Goal: Task Accomplishment & Management: Manage account settings

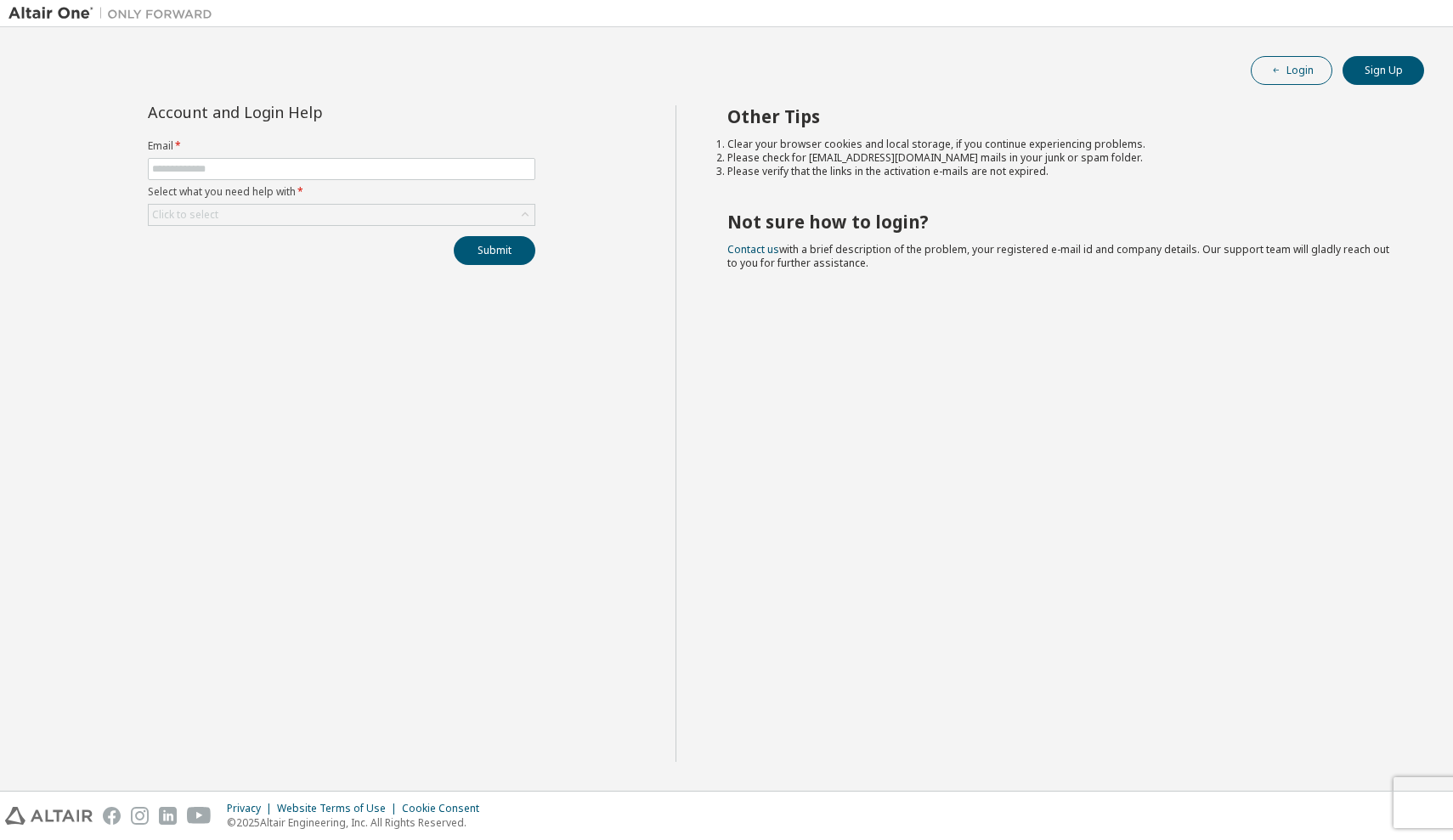
click at [1281, 68] on icon "button" at bounding box center [1276, 71] width 10 height 10
click at [1395, 75] on button "Sign Up" at bounding box center [1383, 70] width 81 height 29
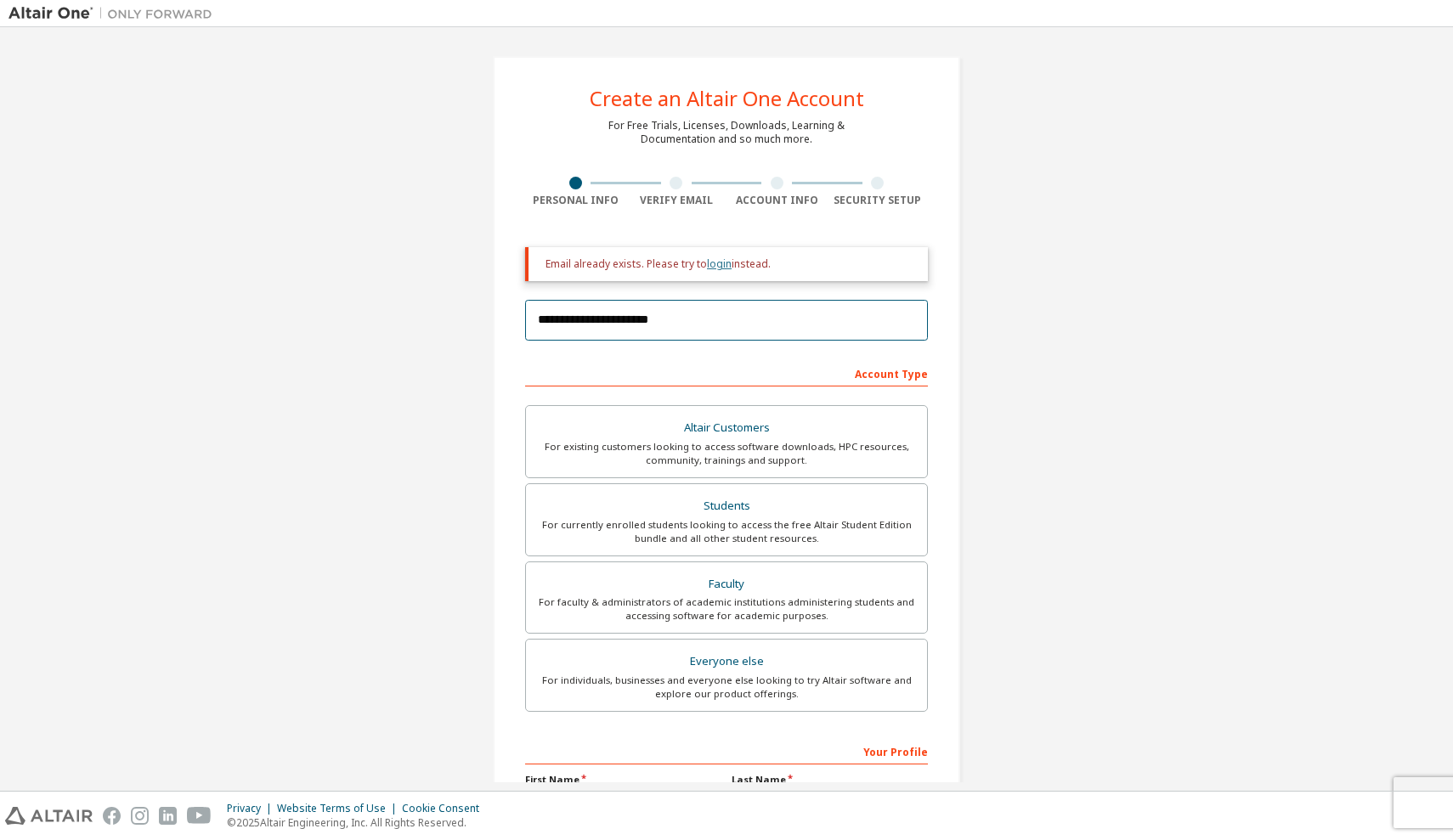
type input "**********"
click at [716, 265] on link "login" at bounding box center [719, 263] width 24 height 15
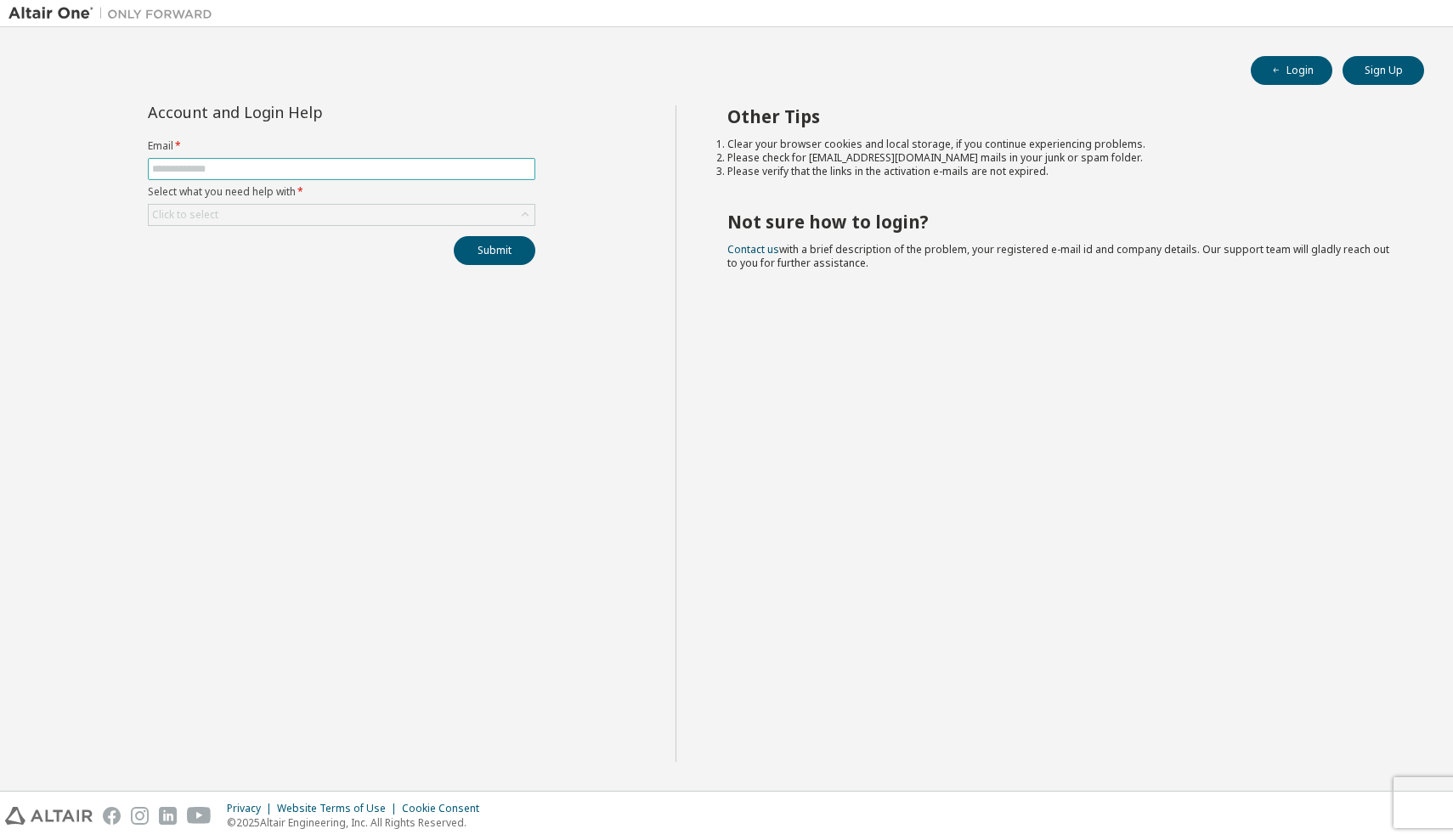
click at [267, 169] on input "text" at bounding box center [342, 170] width 379 height 14
type input "*"
click at [1380, 78] on button "Sign Up" at bounding box center [1383, 70] width 81 height 29
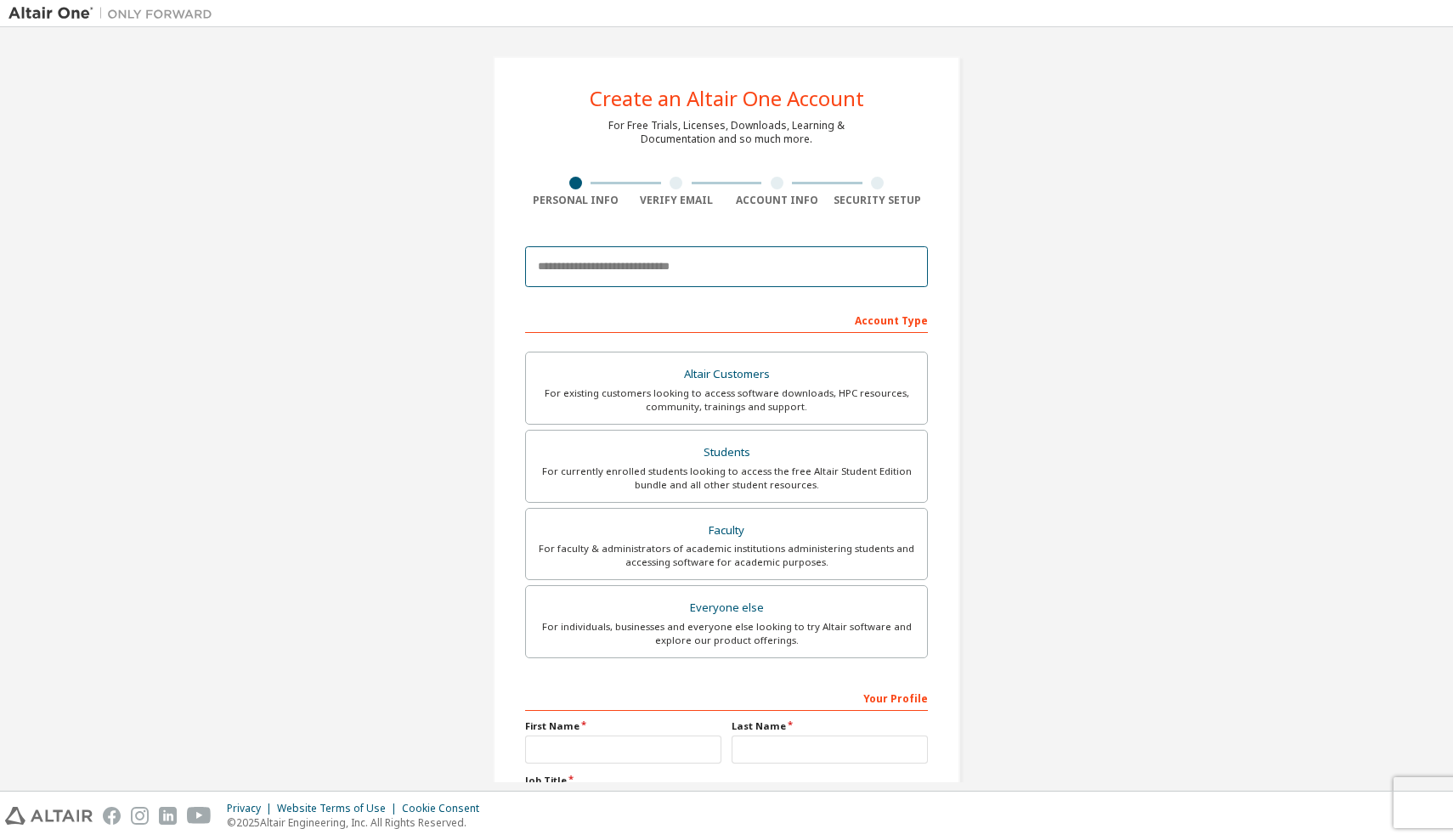
click at [905, 272] on input "email" at bounding box center [726, 266] width 402 height 41
click at [907, 262] on input "email" at bounding box center [726, 266] width 402 height 41
click at [898, 268] on input "email" at bounding box center [726, 266] width 402 height 41
click at [728, 276] on input "email" at bounding box center [726, 266] width 402 height 41
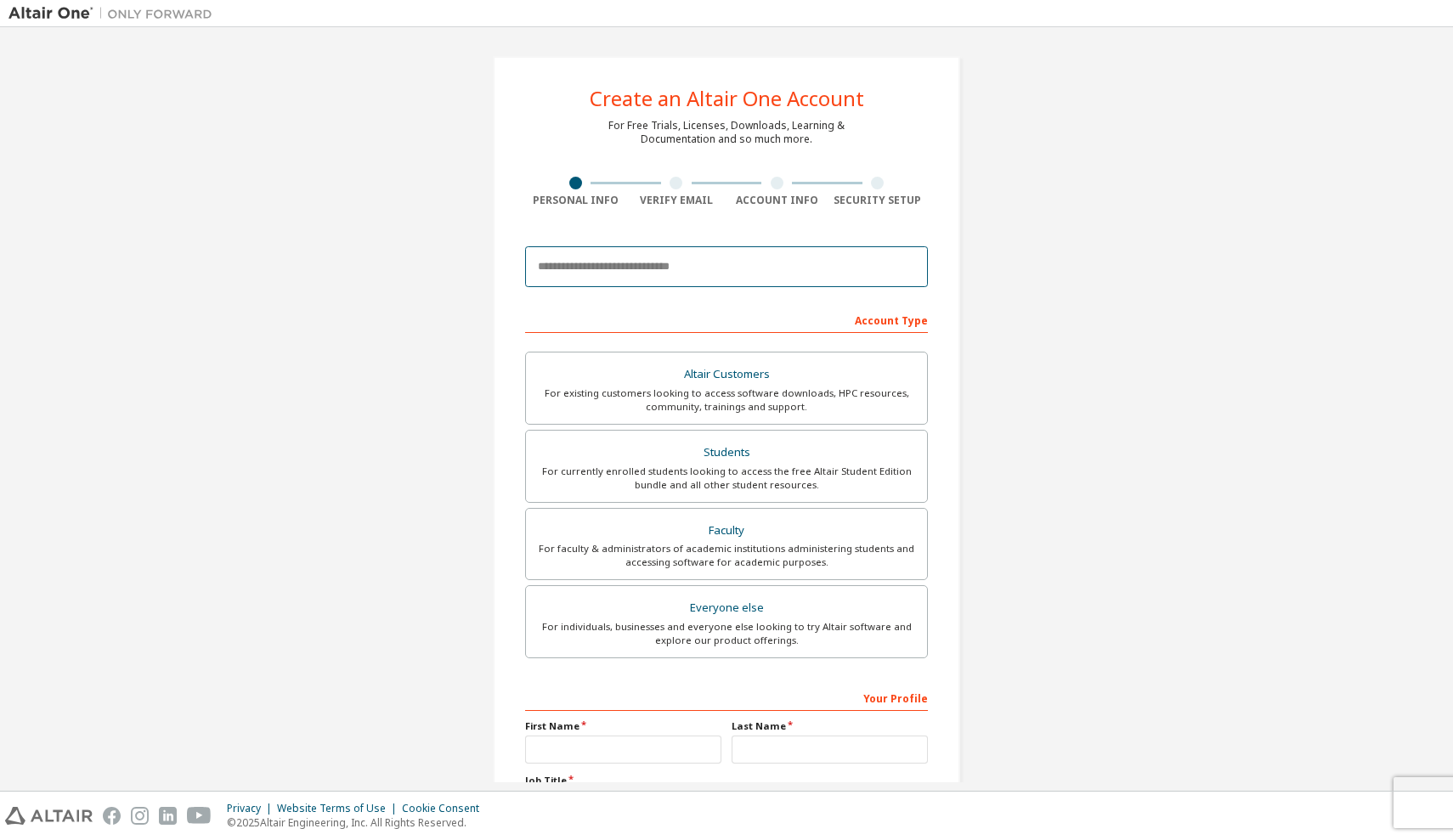
click at [658, 274] on input "email" at bounding box center [726, 266] width 402 height 41
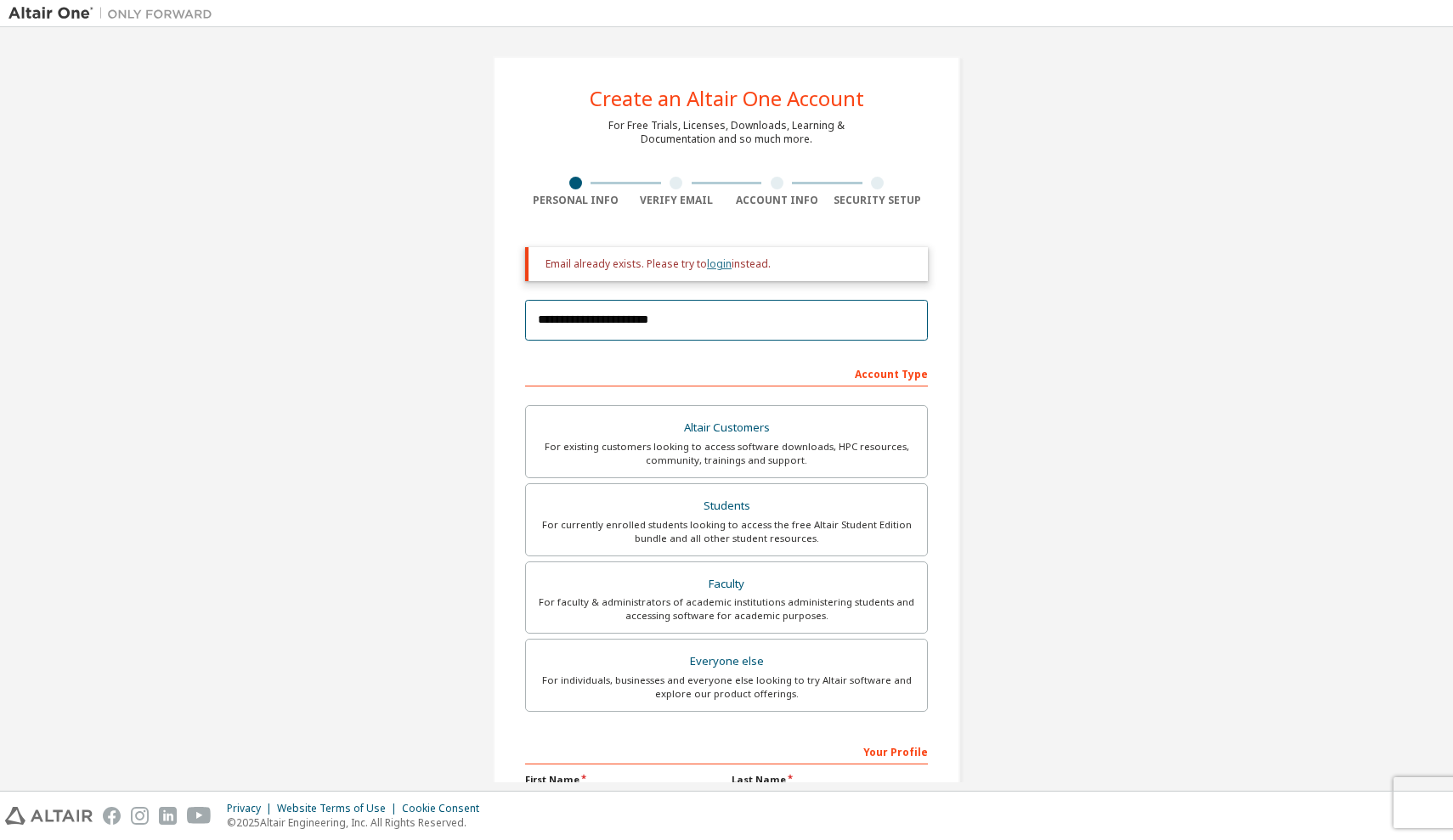
type input "**********"
click at [717, 266] on link "login" at bounding box center [719, 263] width 24 height 15
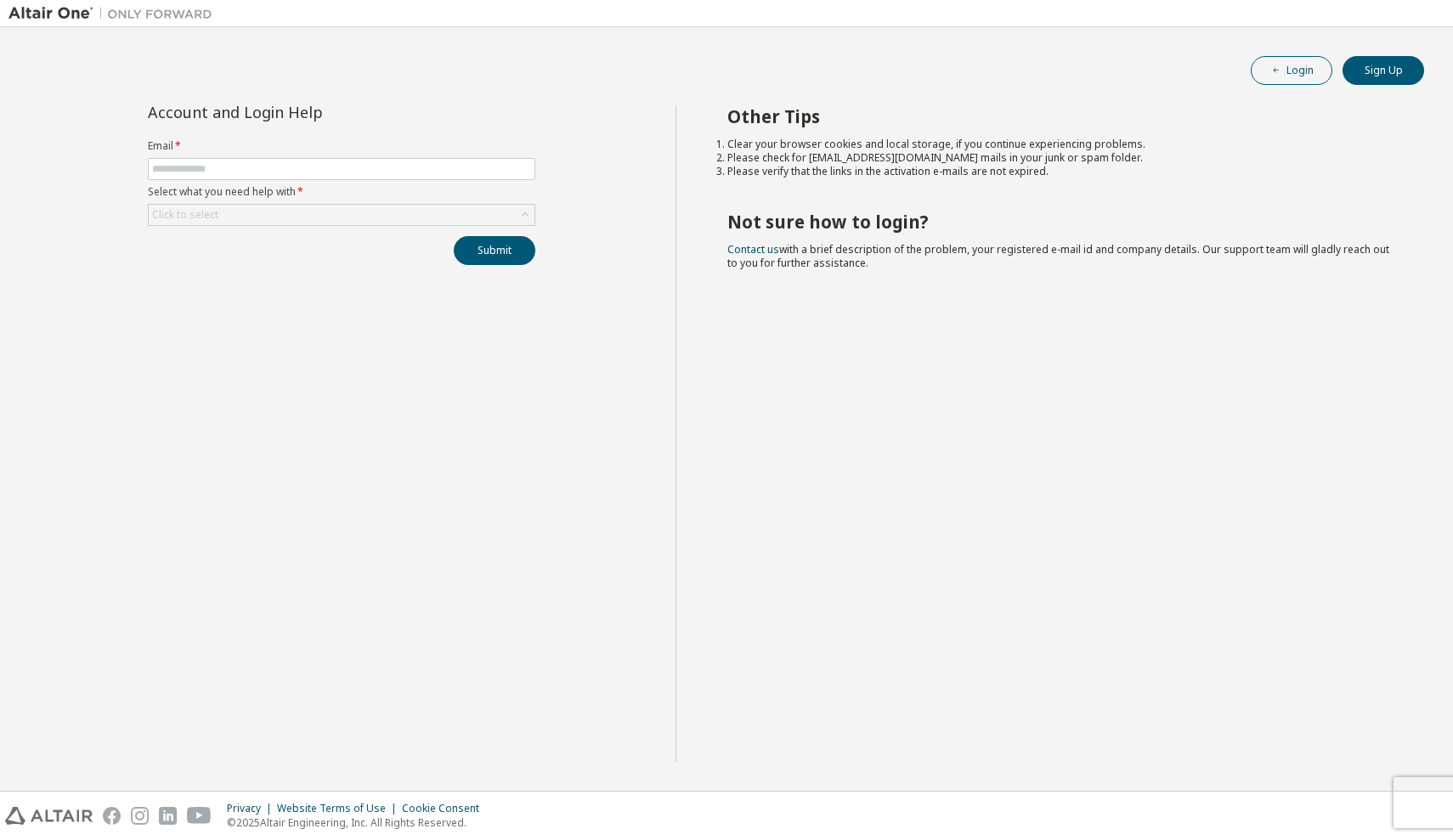
click at [1303, 73] on button "Login" at bounding box center [1291, 70] width 81 height 29
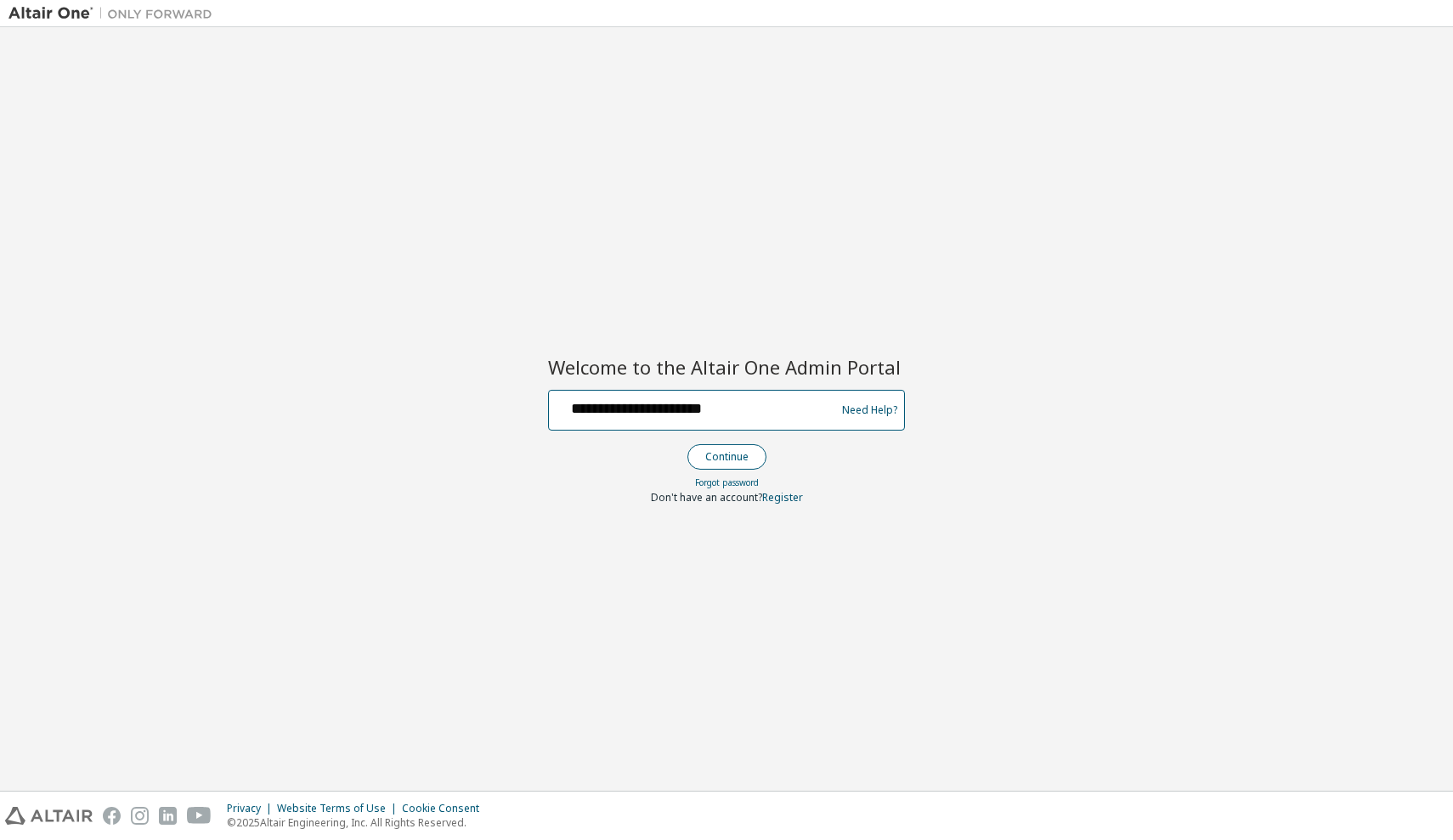
type input "**********"
click at [728, 450] on button "Continue" at bounding box center [726, 456] width 79 height 25
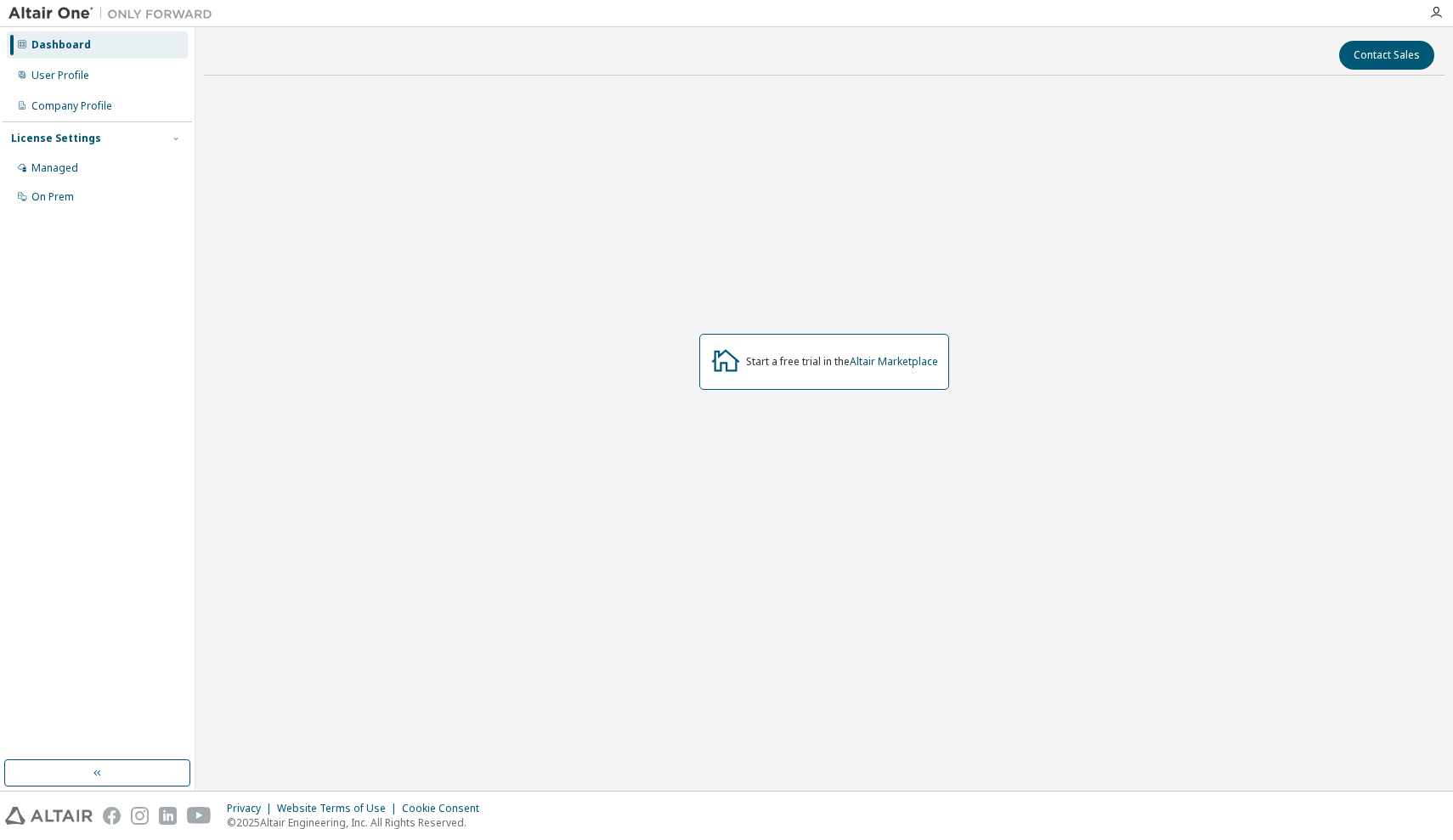
click at [858, 372] on div "Start a free trial in the Altair Marketplace" at bounding box center [824, 362] width 250 height 56
click at [858, 361] on link "Altair Marketplace" at bounding box center [894, 361] width 88 height 15
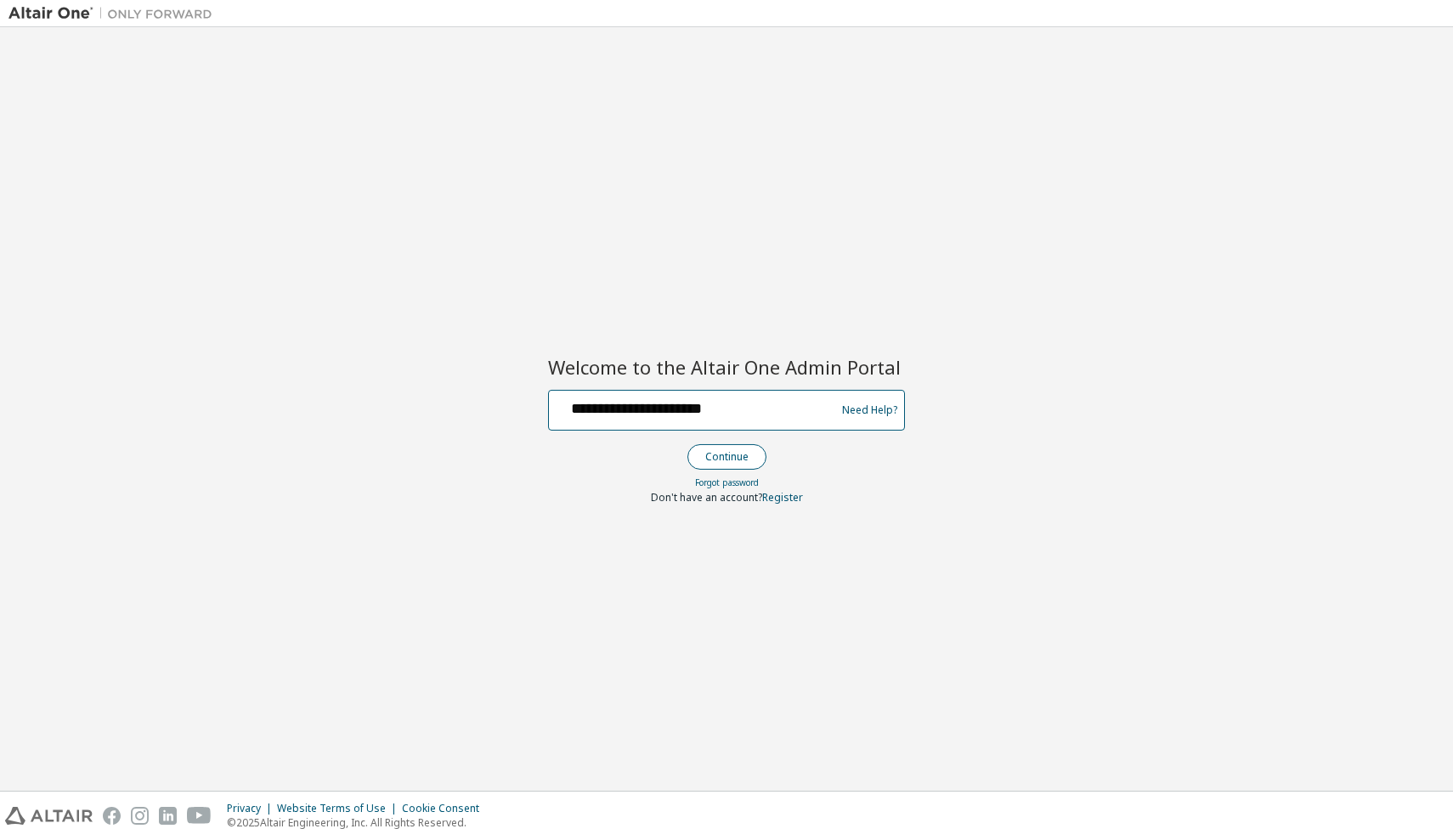
type input "**********"
click at [730, 446] on button "Continue" at bounding box center [726, 456] width 79 height 25
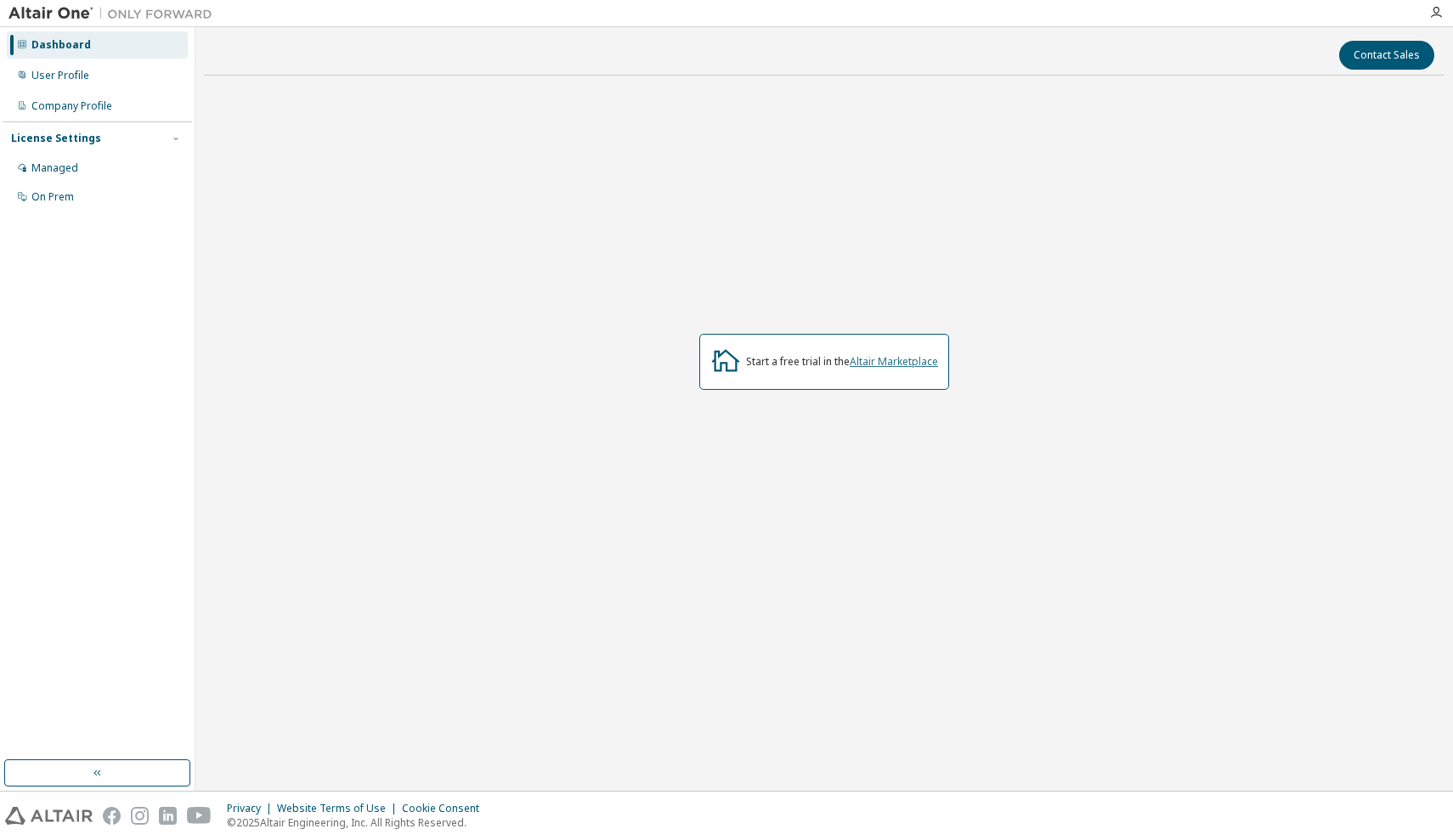
click at [886, 358] on link "Altair Marketplace" at bounding box center [894, 361] width 88 height 15
